Goal: Information Seeking & Learning: Learn about a topic

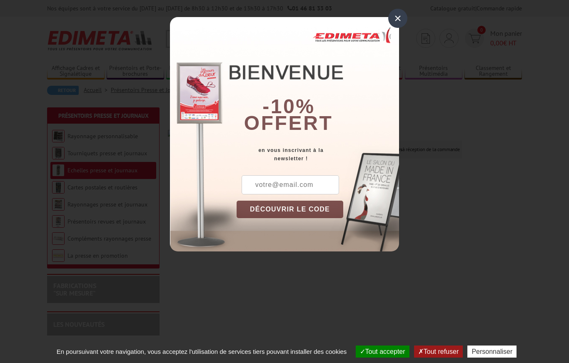
click at [393, 23] on div "×" at bounding box center [397, 18] width 19 height 19
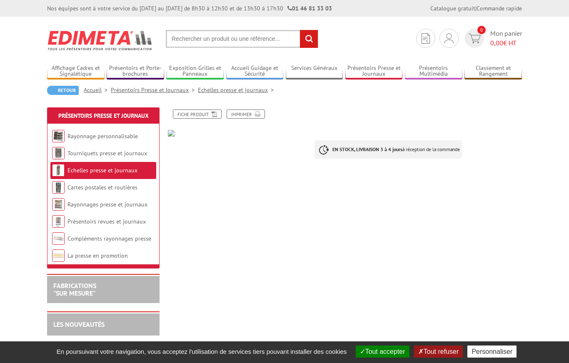
click at [129, 172] on link "Echelles presse et journaux" at bounding box center [102, 170] width 70 height 7
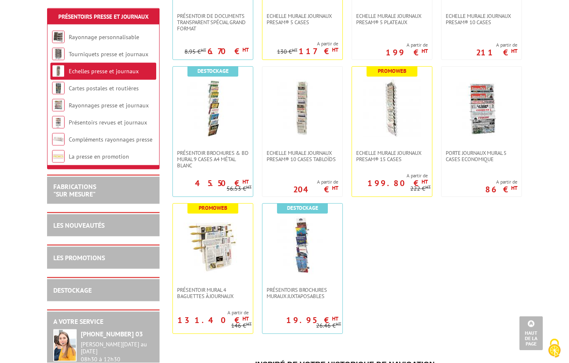
scroll to position [268, 0]
click at [233, 244] on img at bounding box center [213, 245] width 58 height 58
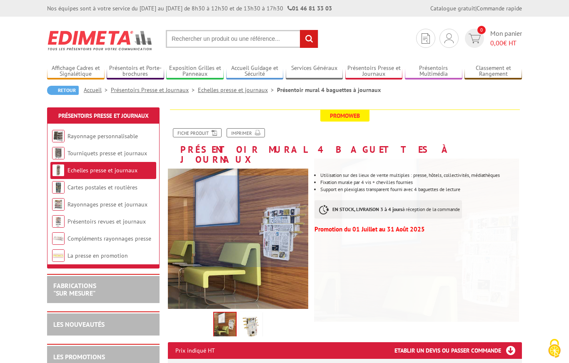
click at [288, 222] on div at bounding box center [250, 222] width 115 height 92
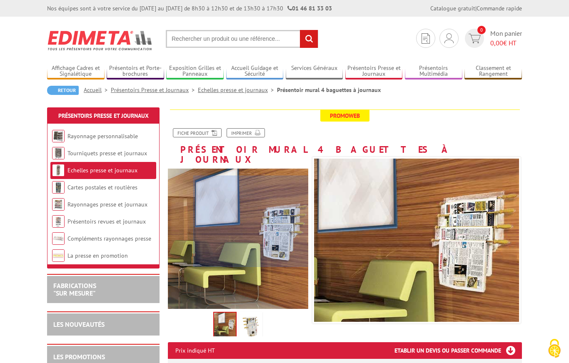
click at [487, 225] on img at bounding box center [394, 254] width 250 height 250
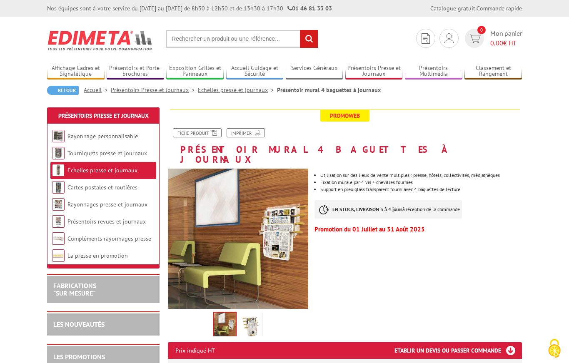
click at [255, 316] on img at bounding box center [251, 327] width 20 height 26
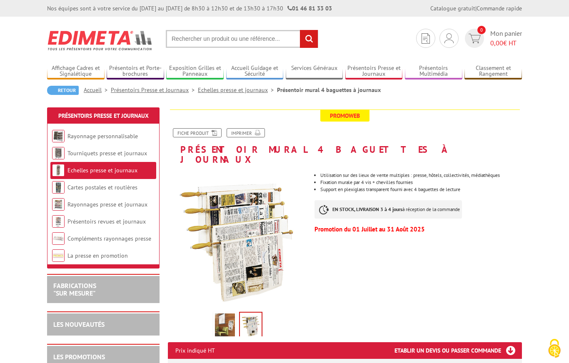
click at [224, 316] on img at bounding box center [225, 327] width 20 height 26
